Goal: Task Accomplishment & Management: Complete application form

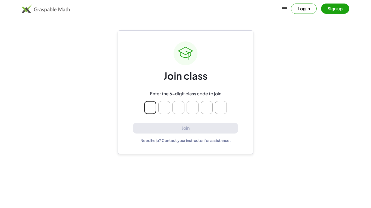
type input "*"
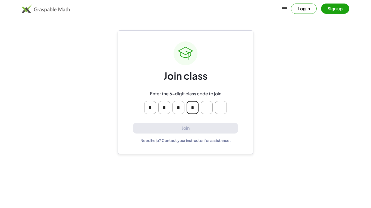
type input "*"
click at [195, 114] on input "Please enter OTP character 4" at bounding box center [192, 107] width 12 height 13
type input "*"
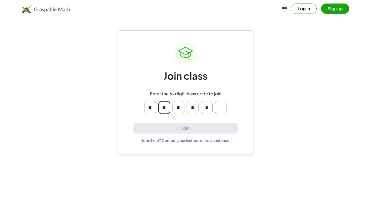
click at [152, 106] on input "*" at bounding box center [150, 107] width 12 height 13
type input "*"
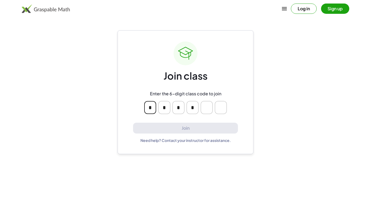
type input "*"
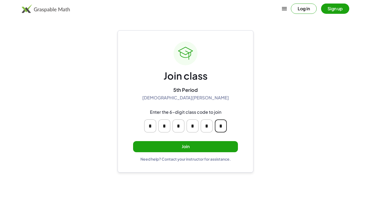
type input "*"
click at [202, 144] on button "Join" at bounding box center [185, 146] width 105 height 11
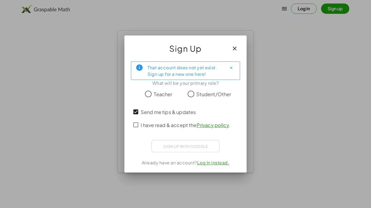
click at [145, 126] on span "I have read & accept the Privacy policy ." at bounding box center [186, 125] width 90 height 7
